Goal: Information Seeking & Learning: Learn about a topic

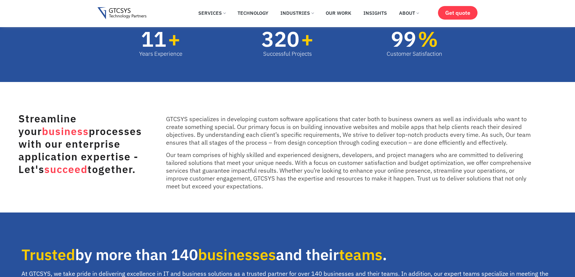
scroll to position [60, 0]
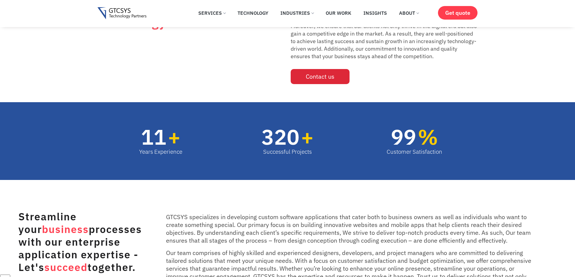
click at [323, 78] on span "Contact us" at bounding box center [320, 77] width 29 height 6
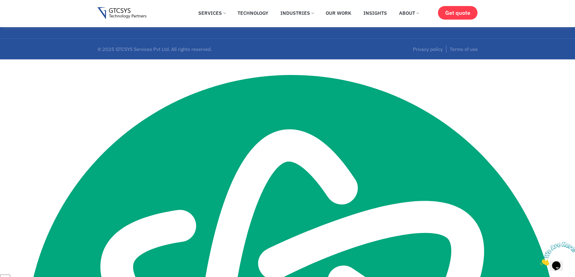
scroll to position [1870, 0]
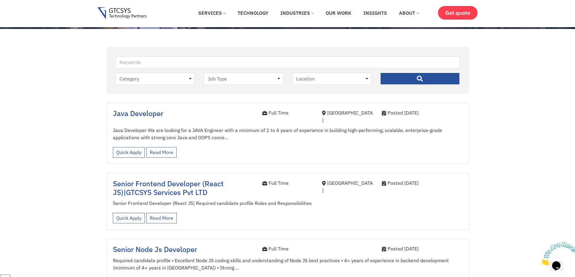
scroll to position [121, 0]
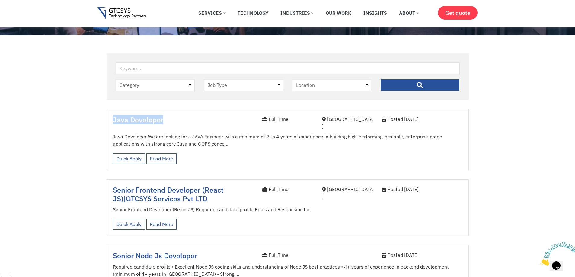
drag, startPoint x: 170, startPoint y: 116, endPoint x: 111, endPoint y: 118, distance: 59.5
type textarea "Java Developer"
click at [111, 118] on div "Java Developer" at bounding box center [182, 124] width 149 height 17
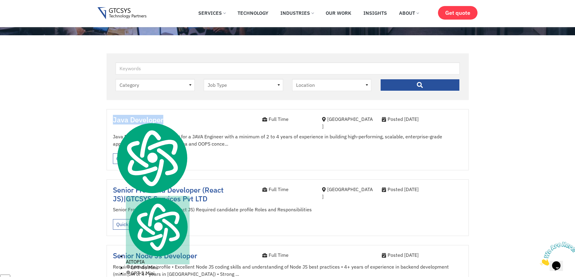
copy span "Java Developer"
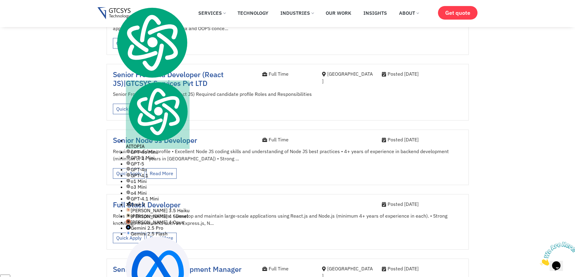
scroll to position [241, 0]
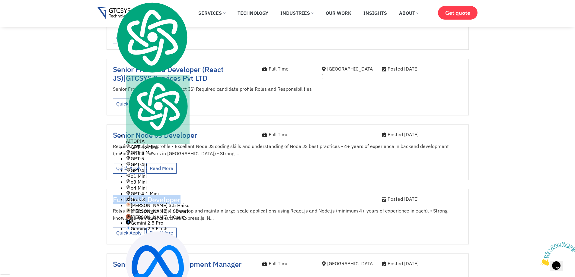
drag, startPoint x: 189, startPoint y: 196, endPoint x: 108, endPoint y: 197, distance: 80.5
click at [108, 197] on div "Full Stack Developer" at bounding box center [182, 201] width 149 height 12
copy span "Full Stack Developer"
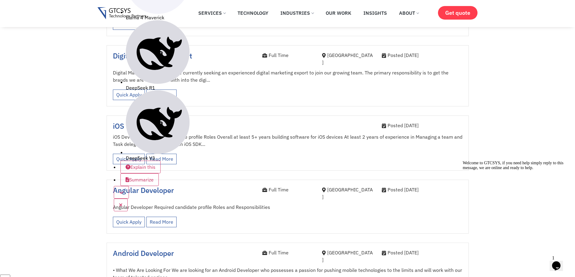
scroll to position [603, 0]
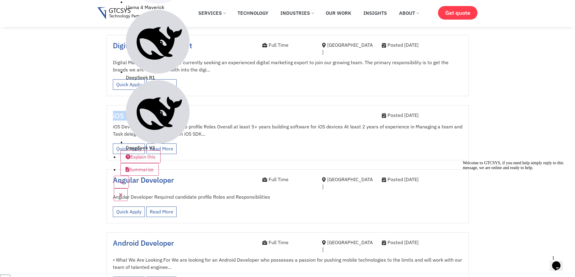
drag, startPoint x: 166, startPoint y: 100, endPoint x: 110, endPoint y: 99, distance: 55.8
click at [110, 112] on div "iOS Developer" at bounding box center [182, 118] width 149 height 12
copy span "iOS Developer"
drag, startPoint x: 182, startPoint y: 165, endPoint x: 109, endPoint y: 162, distance: 73.7
click at [109, 176] on div "Angular Developer" at bounding box center [182, 184] width 149 height 17
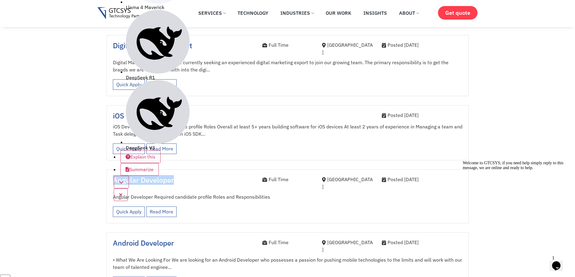
copy span "Angular Developer"
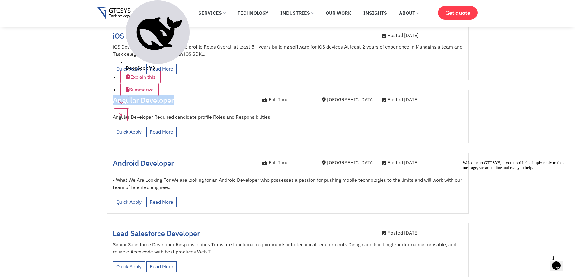
scroll to position [694, 0]
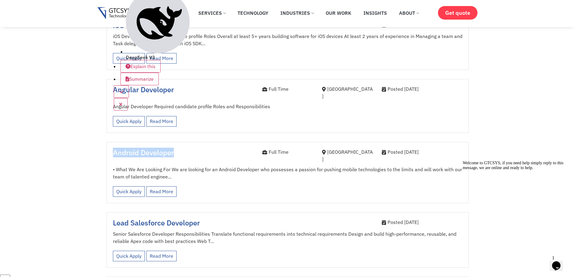
drag, startPoint x: 186, startPoint y: 131, endPoint x: 107, endPoint y: 127, distance: 78.8
click at [107, 142] on div "Android Developer Full Time Ahmedabad Posted 2 years ago • What We Are Looking …" at bounding box center [287, 172] width 362 height 61
copy span "Android Developer"
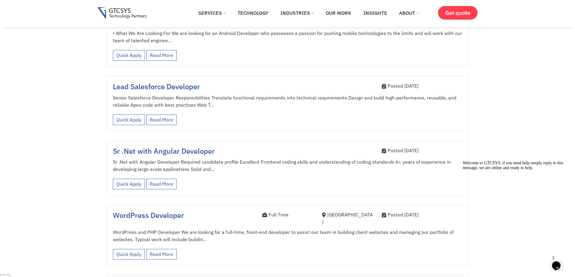
scroll to position [845, 0]
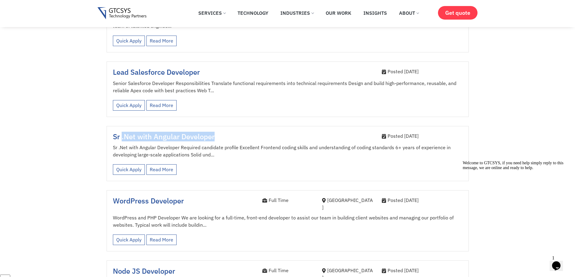
drag, startPoint x: 216, startPoint y: 108, endPoint x: 121, endPoint y: 110, distance: 95.3
click at [121, 132] on h4 "Sr .Net with Angular Developer" at bounding box center [183, 136] width 140 height 9
copy span ".Net with Angular Developer"
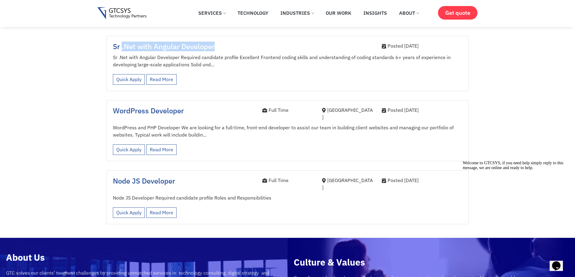
scroll to position [935, 0]
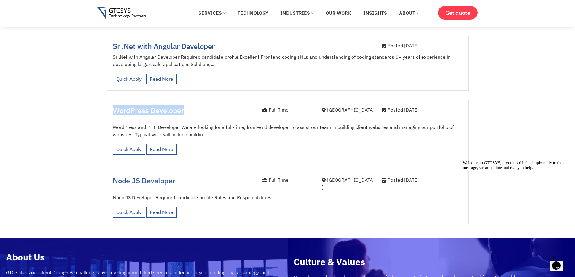
drag, startPoint x: 189, startPoint y: 81, endPoint x: 112, endPoint y: 81, distance: 77.5
click at [112, 106] on div "WordPress Developer" at bounding box center [182, 114] width 149 height 17
copy span "WordPress Developer"
drag, startPoint x: 187, startPoint y: 147, endPoint x: 114, endPoint y: 144, distance: 72.8
click at [114, 176] on h4 "Node JS Developer" at bounding box center [183, 180] width 140 height 9
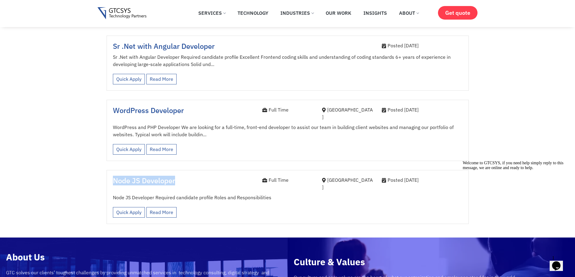
copy span "Node JS Developer"
